Goal: Task Accomplishment & Management: Manage account settings

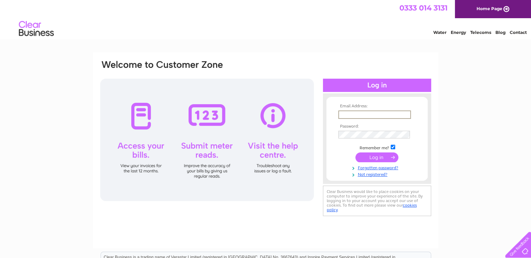
click at [357, 113] on input "text" at bounding box center [374, 114] width 73 height 8
type input "[EMAIL_ADDRESS][DOMAIN_NAME]"
click at [377, 155] on input "submit" at bounding box center [376, 157] width 43 height 10
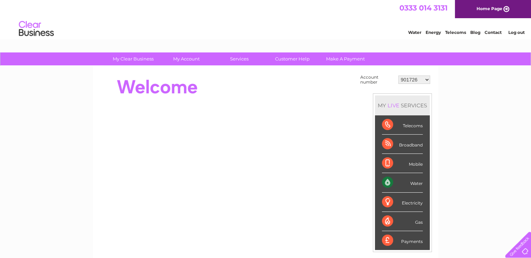
click at [425, 79] on select "901726 901731 901733 901734 901736 901740 901743 901747 901749 901750 901751 90…" at bounding box center [414, 79] width 32 height 8
select select "30294286"
click at [398, 75] on select "901726 901731 901733 901734 901736 901740 901743 901747 901749 901750 901751 90…" at bounding box center [414, 79] width 32 height 8
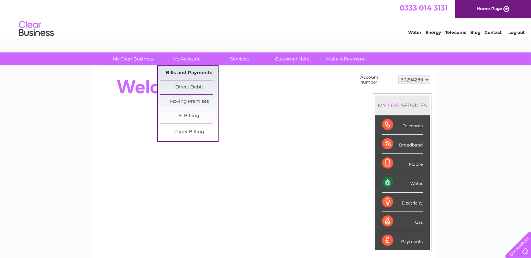
click at [186, 70] on link "Bills and Payments" at bounding box center [189, 73] width 58 height 14
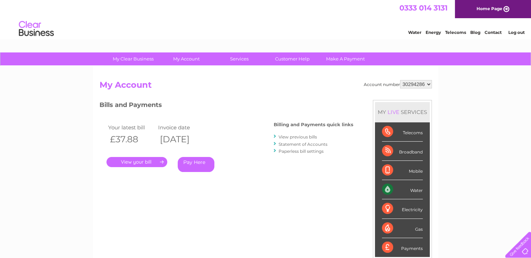
click at [429, 82] on select "901726 901731 901733 901734 901736 901740 901743 901747 901749 901750 901751 90…" at bounding box center [416, 84] width 32 height 8
select select "30277373"
click at [400, 80] on select "901726 901731 901733 901734 901736 901740 901743 901747 901749 901750 901751 90…" at bounding box center [416, 84] width 32 height 8
click at [520, 33] on link "Log out" at bounding box center [516, 32] width 16 height 5
